Goal: Information Seeking & Learning: Learn about a topic

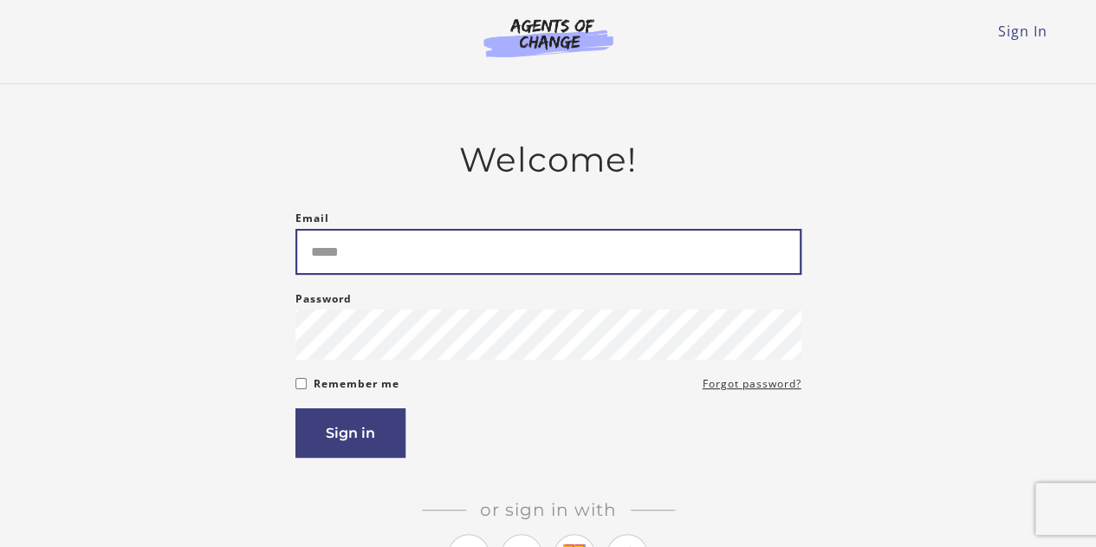
click at [326, 258] on input "Email" at bounding box center [549, 252] width 506 height 46
type input "**********"
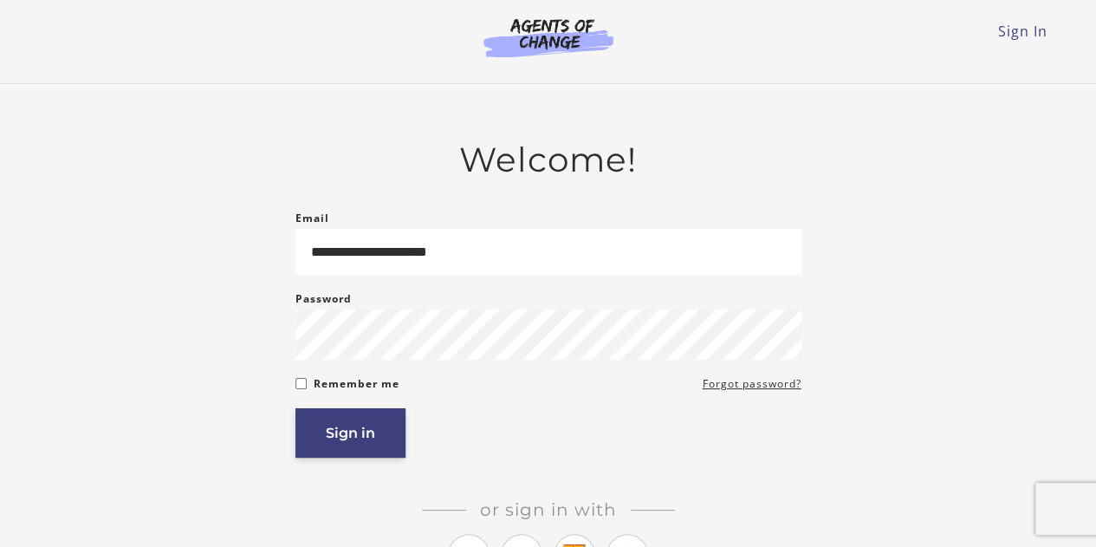
click at [392, 442] on button "Sign in" at bounding box center [351, 432] width 110 height 49
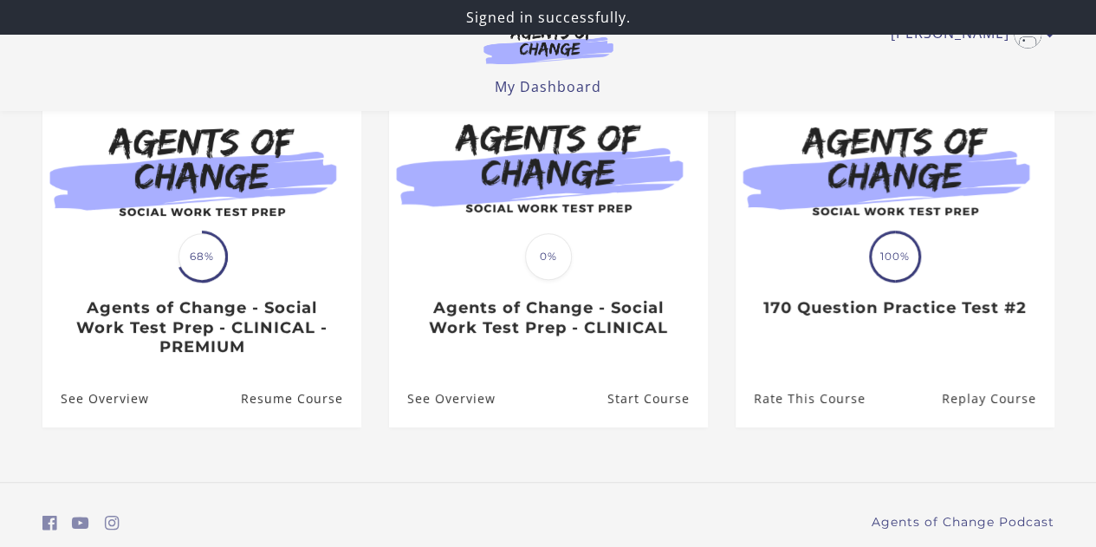
scroll to position [185, 0]
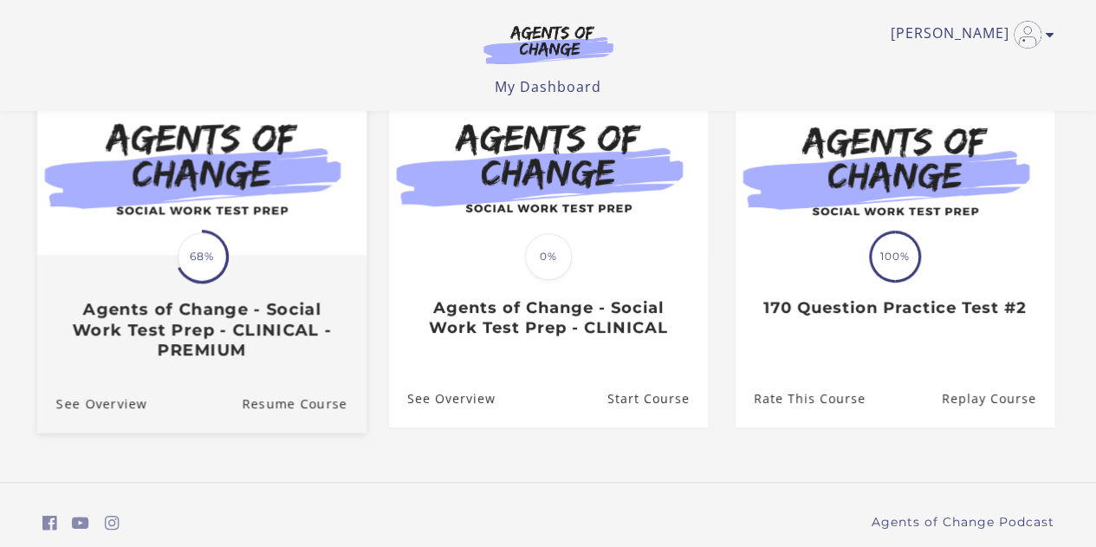
click at [140, 340] on h3 "Agents of Change - Social Work Test Prep - CLINICAL - PREMIUM" at bounding box center [200, 329] width 291 height 61
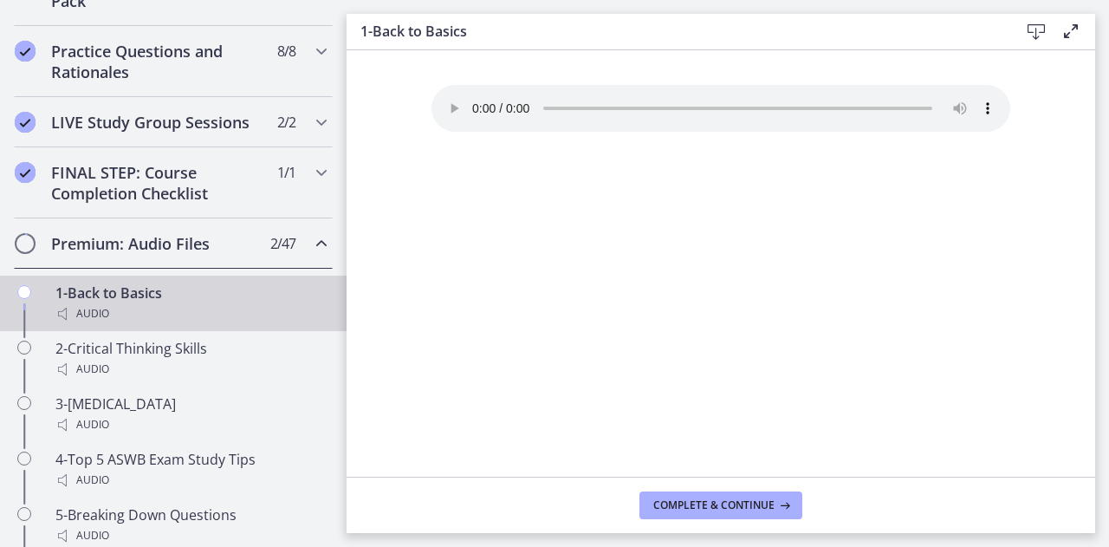
scroll to position [896, 0]
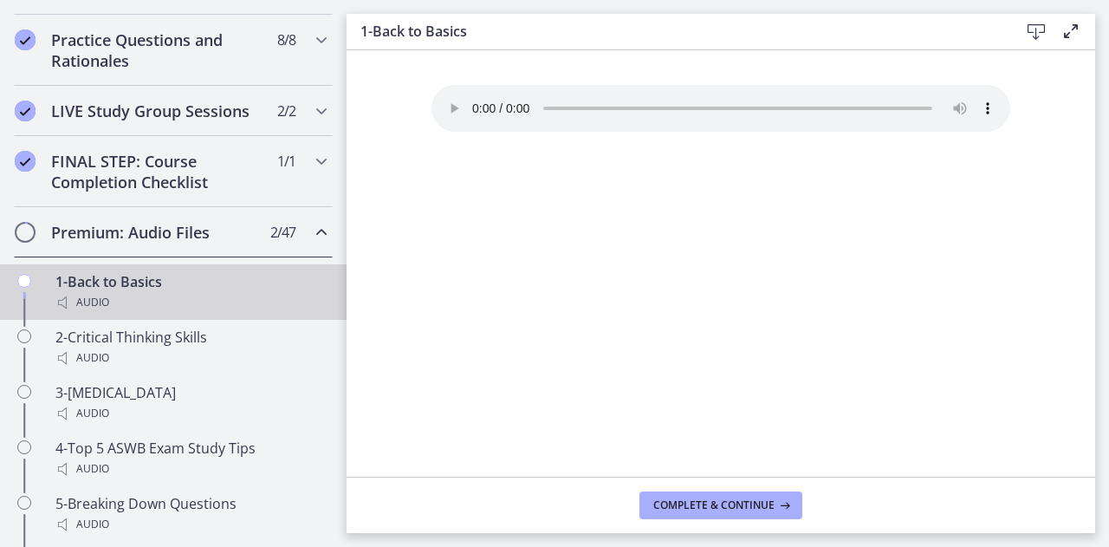
click at [21, 257] on div "Premium: Audio Files 2 / 47 Completed" at bounding box center [173, 232] width 319 height 50
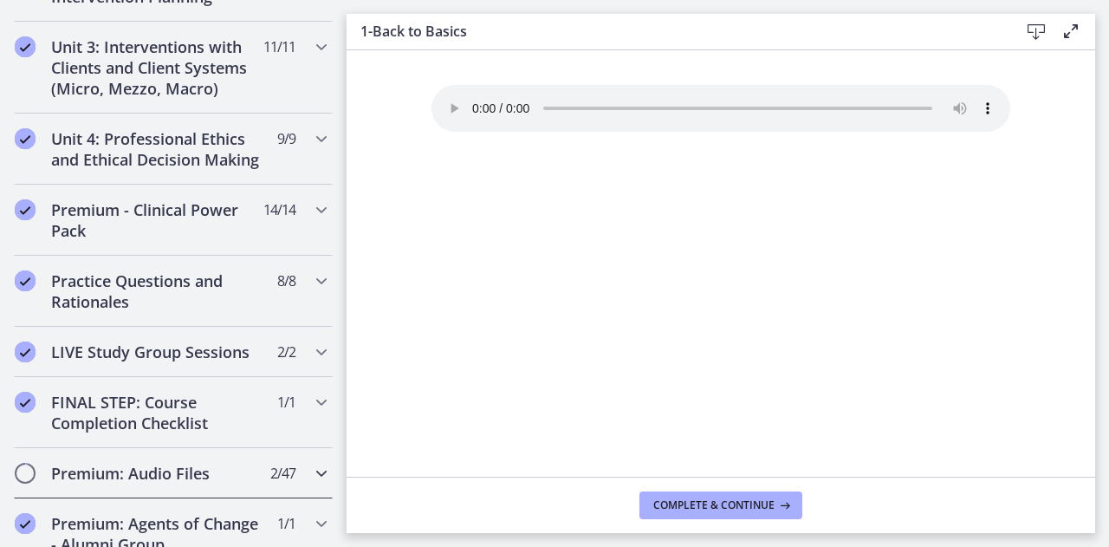
scroll to position [652, 0]
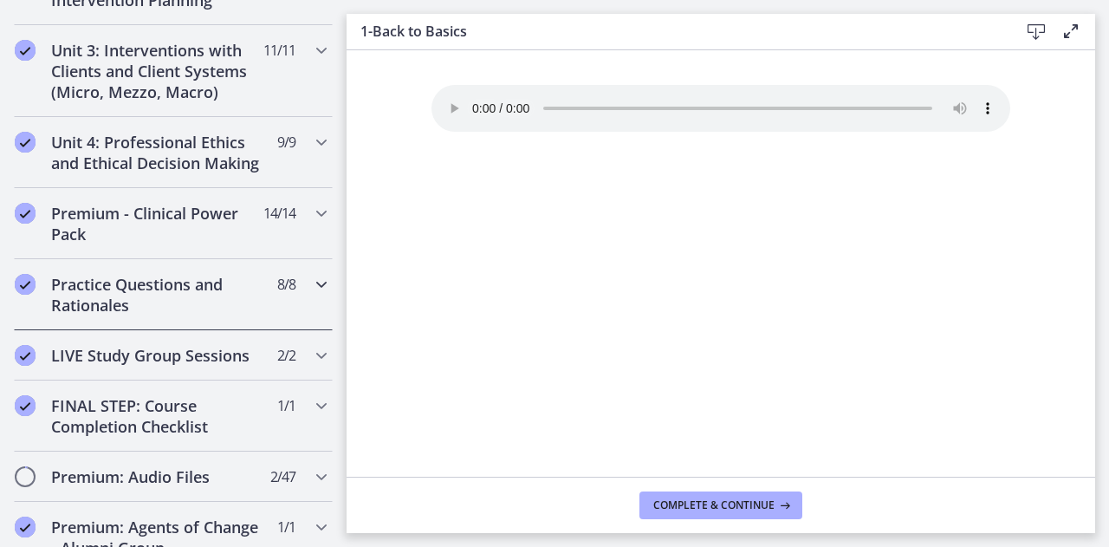
click at [38, 305] on div "Practice Questions and Rationales 8 / 8 Completed" at bounding box center [173, 294] width 319 height 71
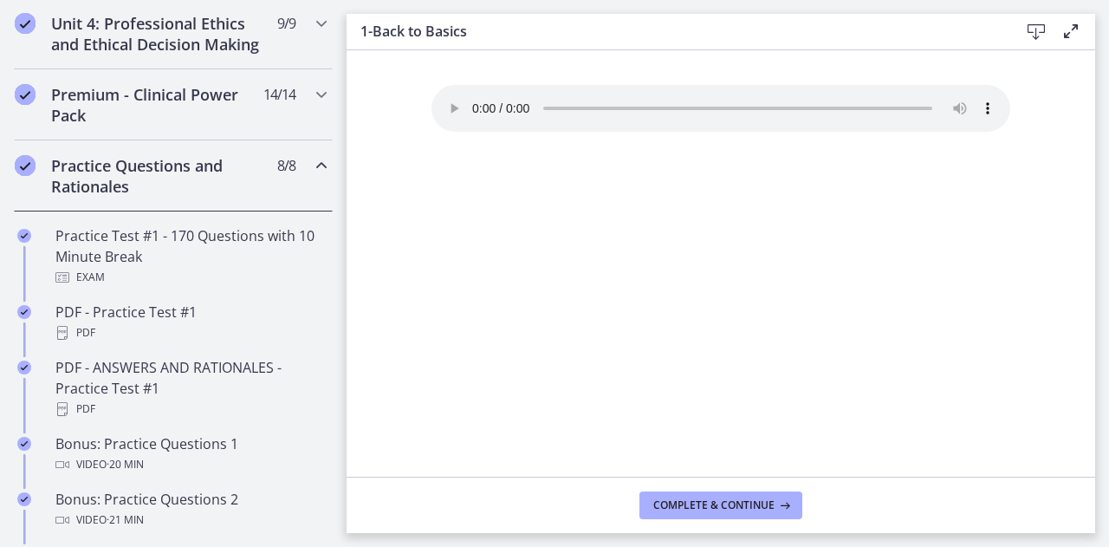
scroll to position [794, 0]
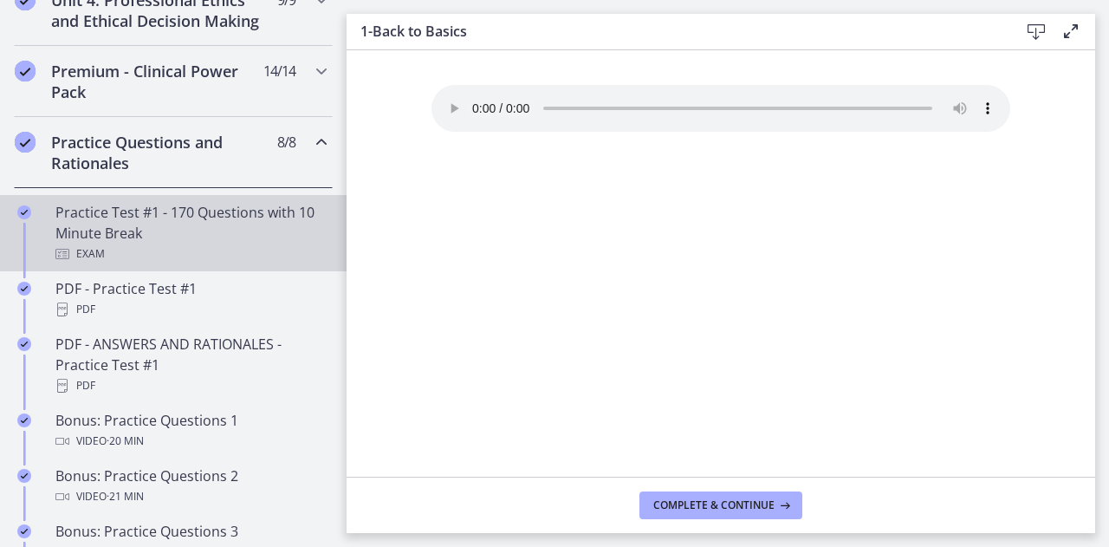
click at [64, 261] on icon "Chapters" at bounding box center [62, 254] width 14 height 14
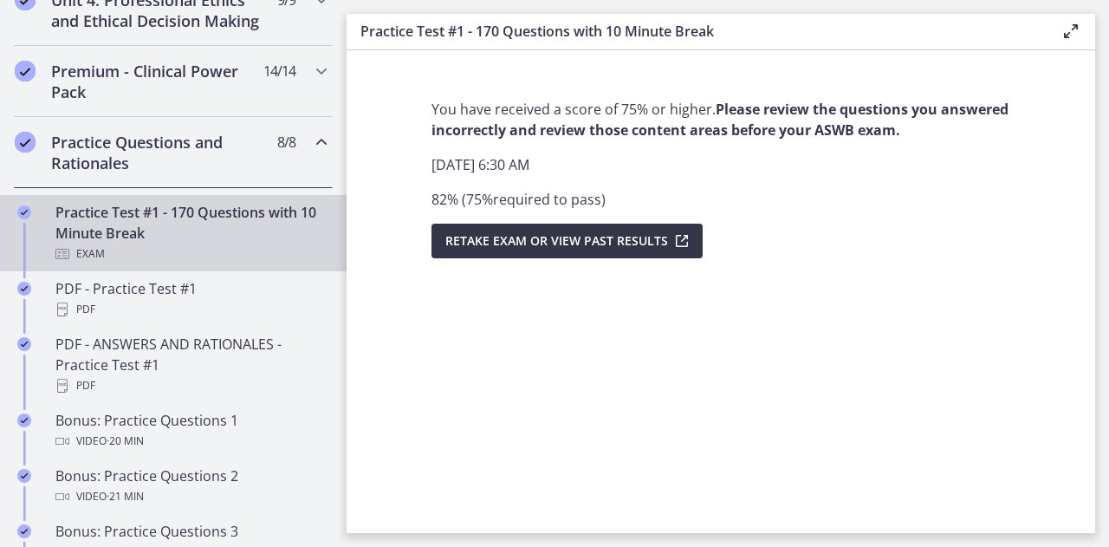
click at [497, 237] on span "Retake Exam OR View Past Results" at bounding box center [556, 241] width 223 height 21
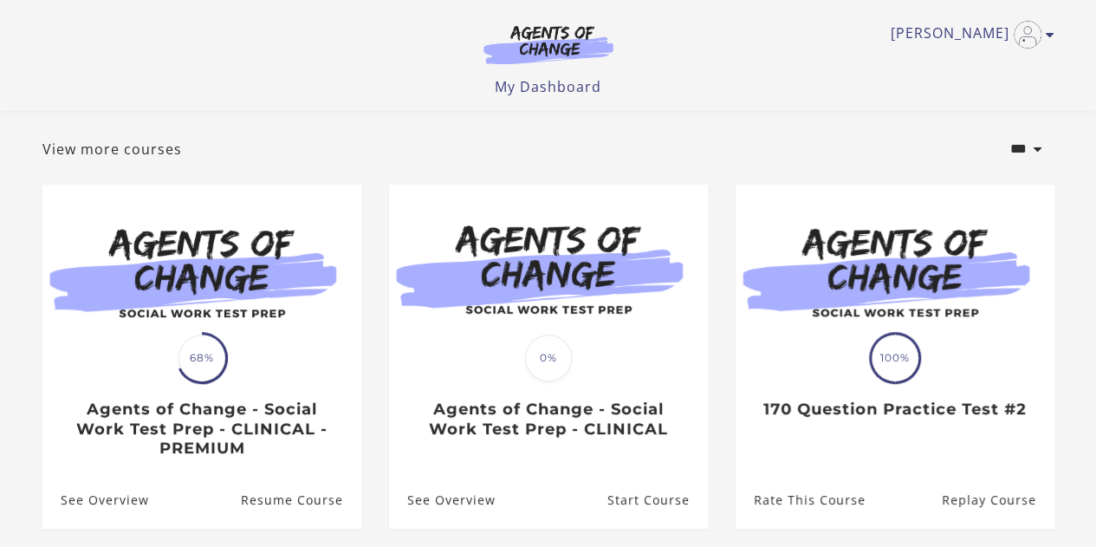
scroll to position [247, 0]
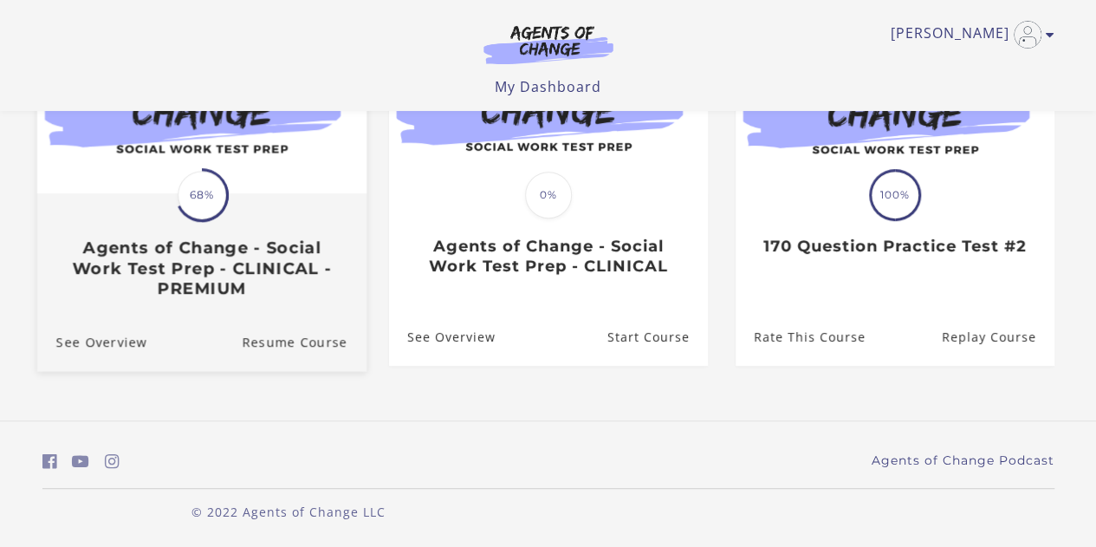
click at [192, 208] on span "68%" at bounding box center [202, 195] width 49 height 49
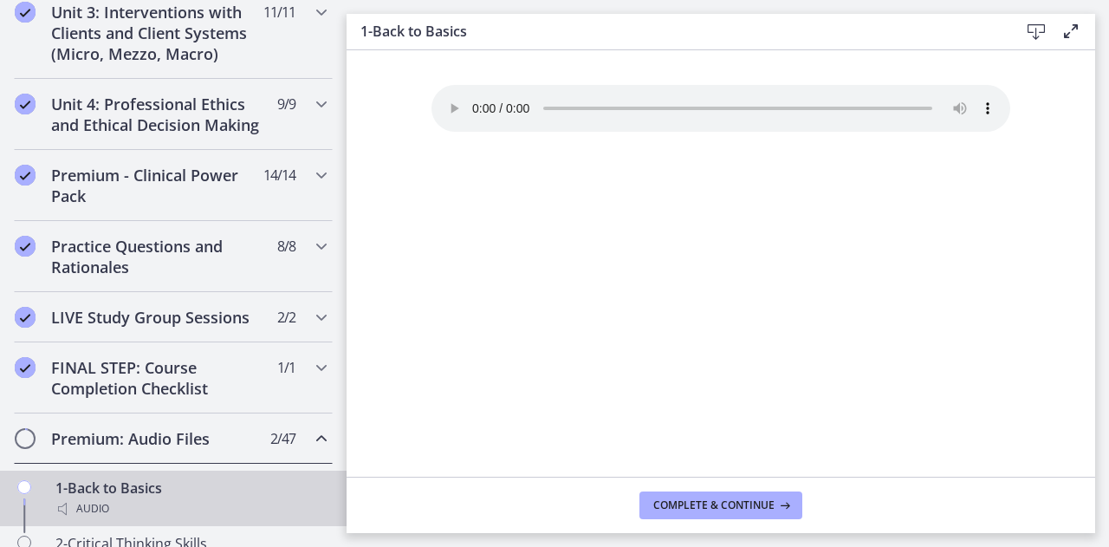
scroll to position [688, 0]
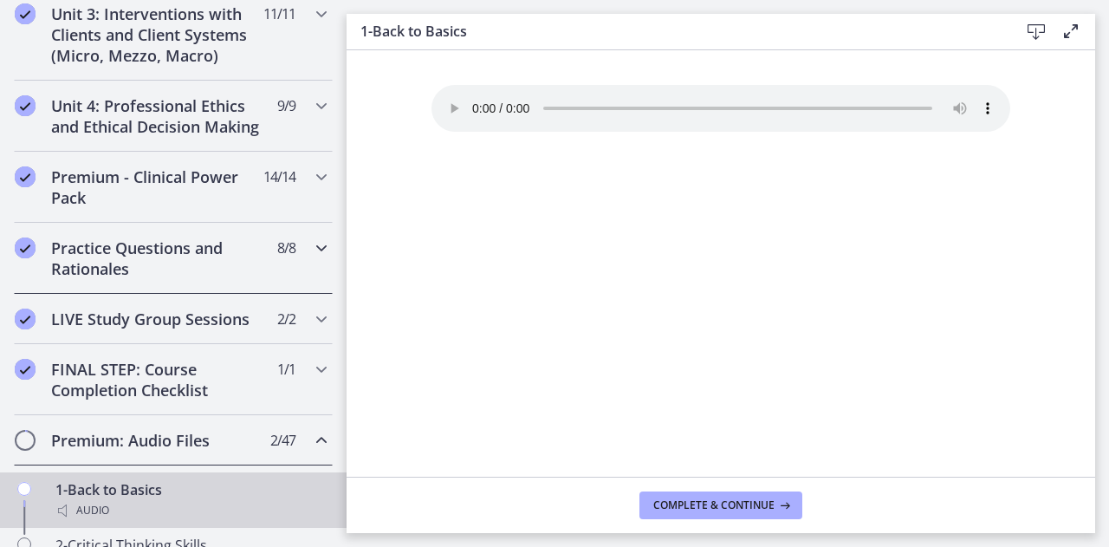
click at [77, 279] on h2 "Practice Questions and Rationales" at bounding box center [156, 258] width 211 height 42
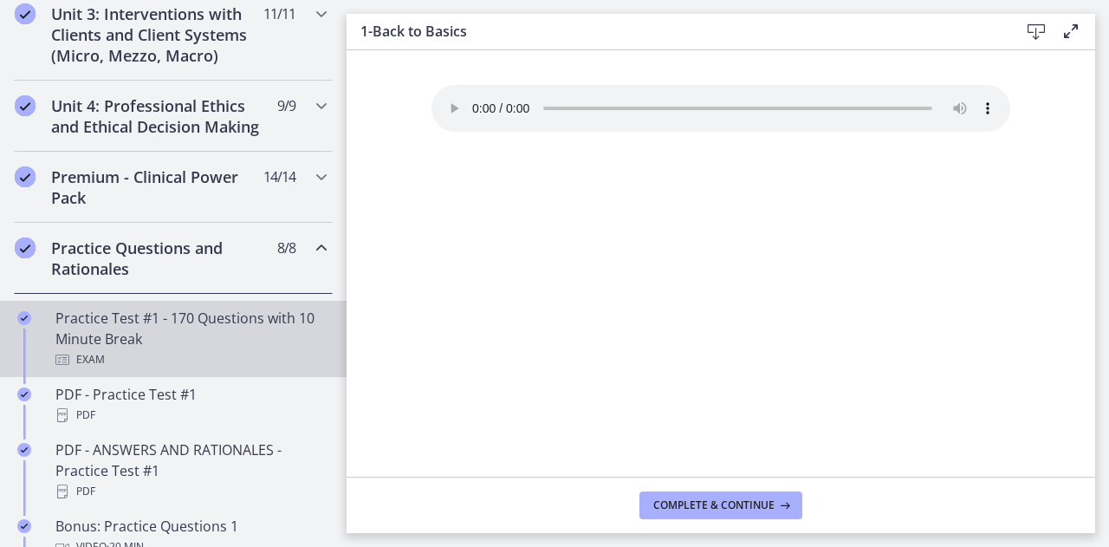
click at [55, 377] on link "Practice Test #1 - 170 Questions with 10 Minute Break Exam" at bounding box center [173, 339] width 347 height 76
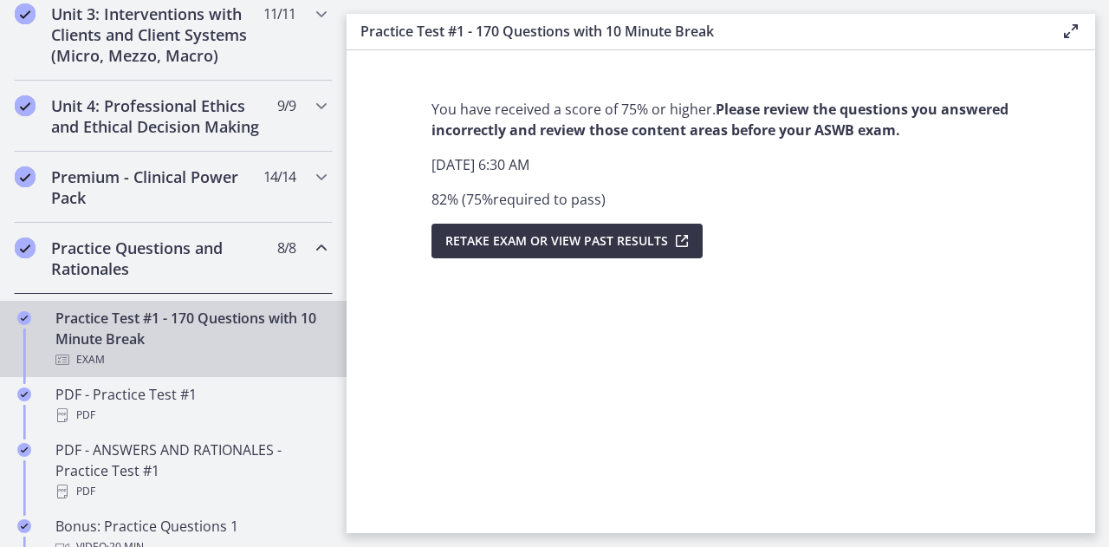
click at [635, 247] on span "Retake Exam OR View Past Results" at bounding box center [556, 241] width 223 height 21
